Goal: Information Seeking & Learning: Find specific fact

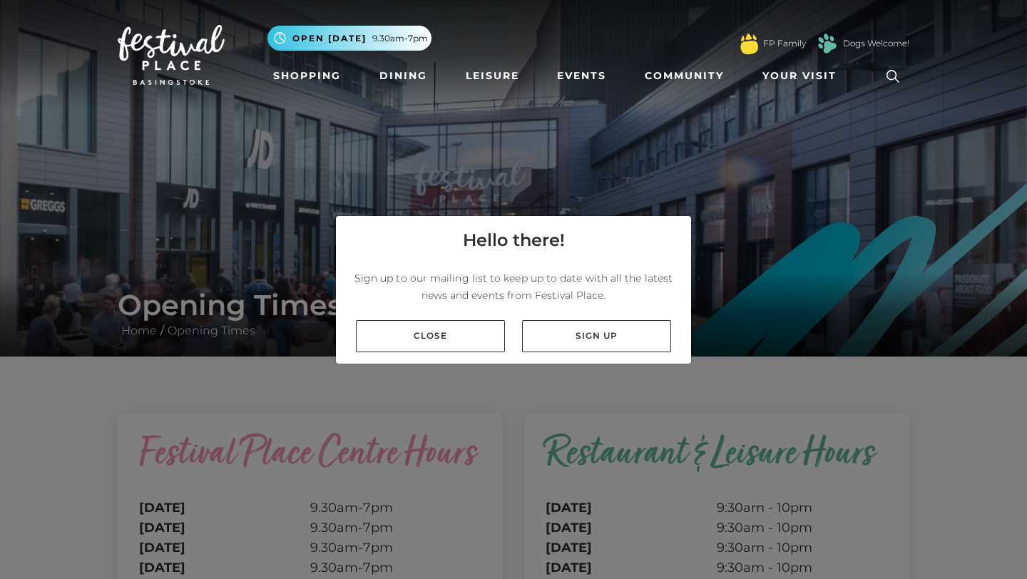
scroll to position [8, 0]
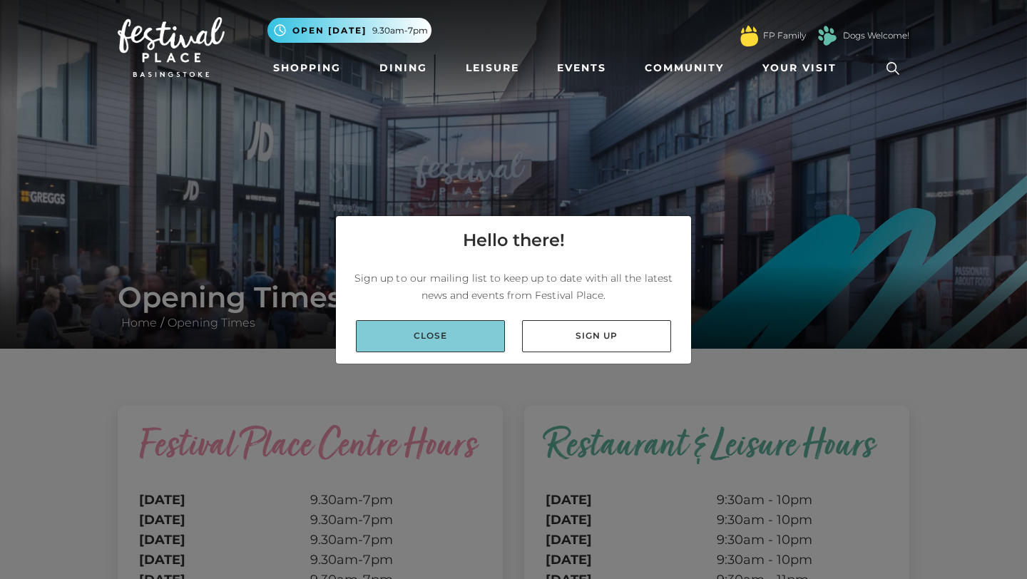
click at [390, 344] on link "Close" at bounding box center [430, 336] width 149 height 32
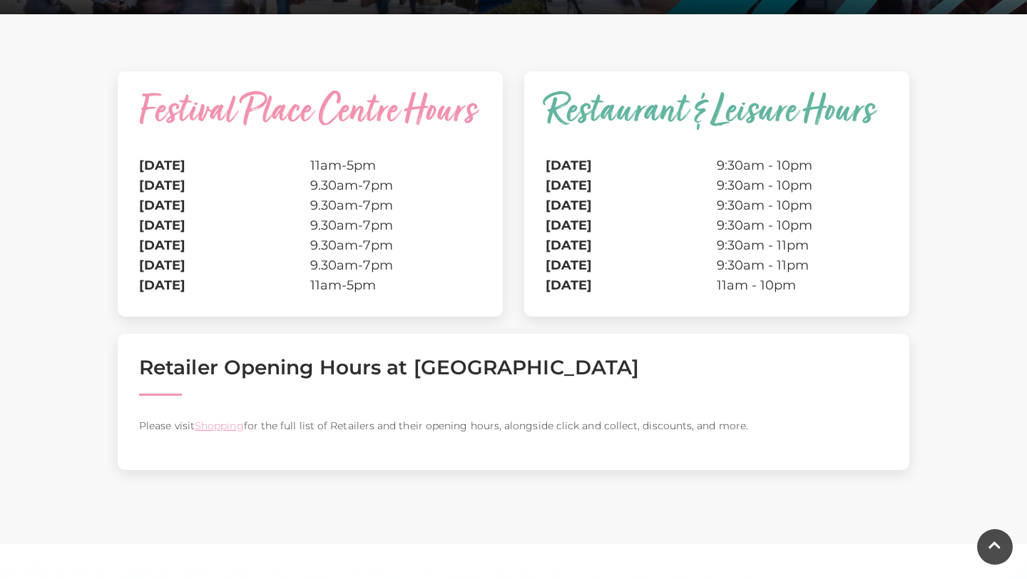
scroll to position [345, 0]
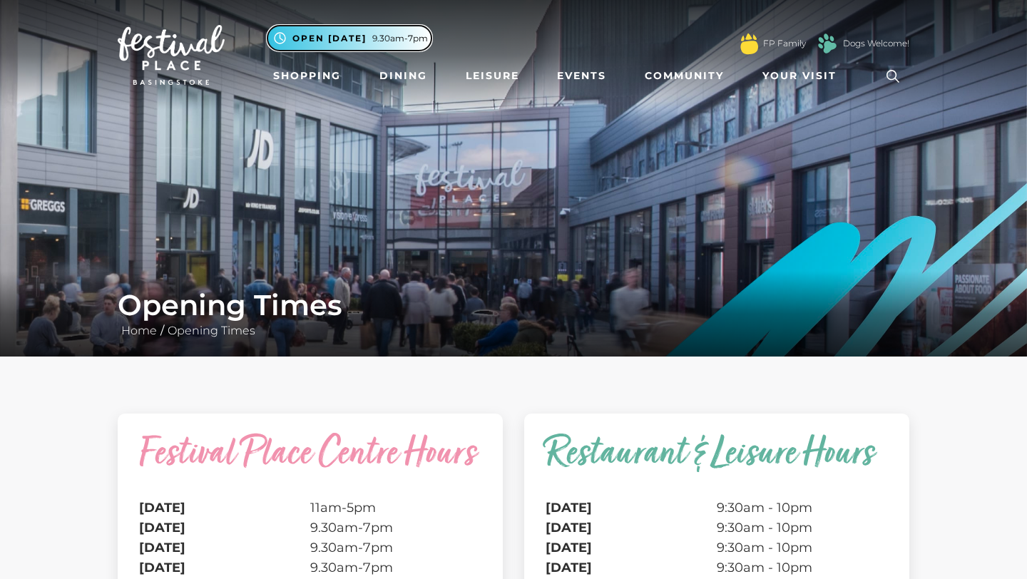
click at [399, 40] on span "9.30am-7pm" at bounding box center [400, 38] width 56 height 13
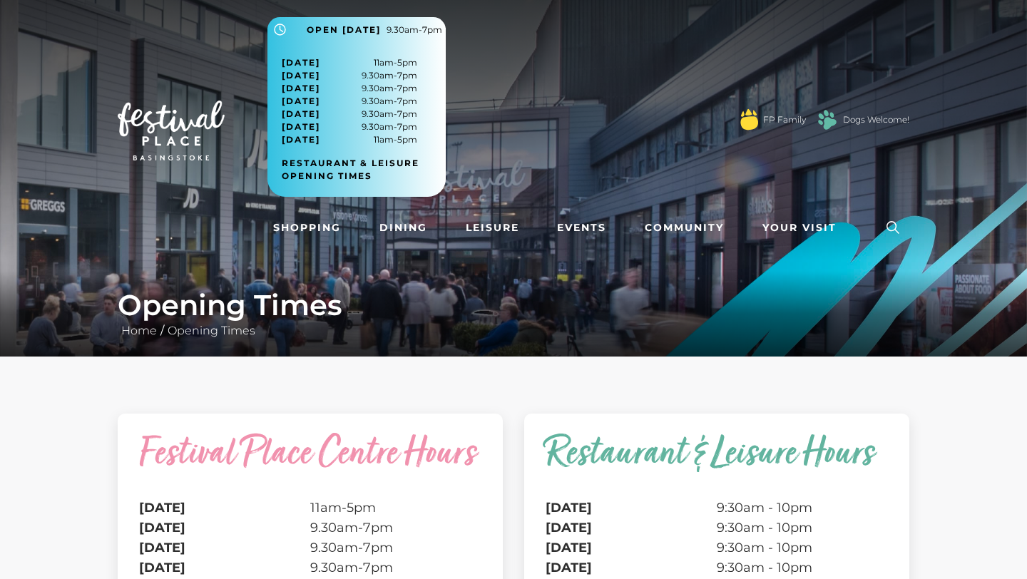
click at [384, 67] on span "[DATE] 11am-5pm" at bounding box center [349, 62] width 135 height 13
